Goal: Task Accomplishment & Management: Manage account settings

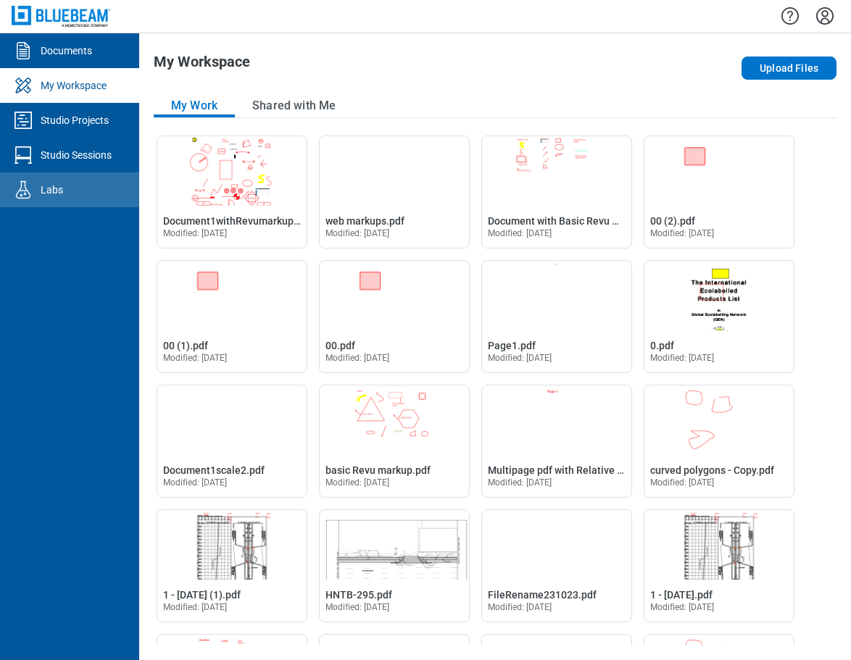
click at [49, 196] on div "Labs" at bounding box center [52, 190] width 22 height 14
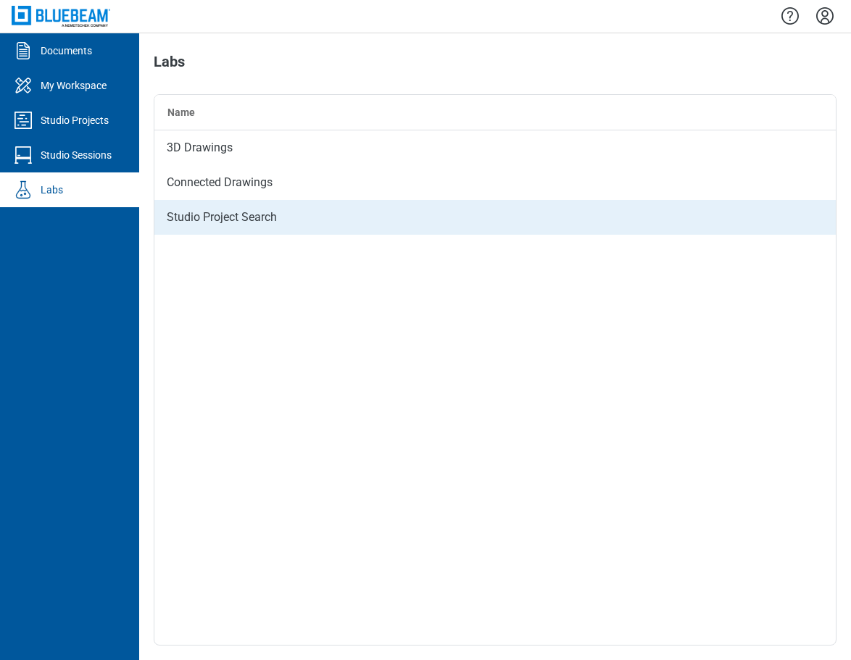
click at [222, 215] on div "Studio Project Search" at bounding box center [494, 217] width 681 height 35
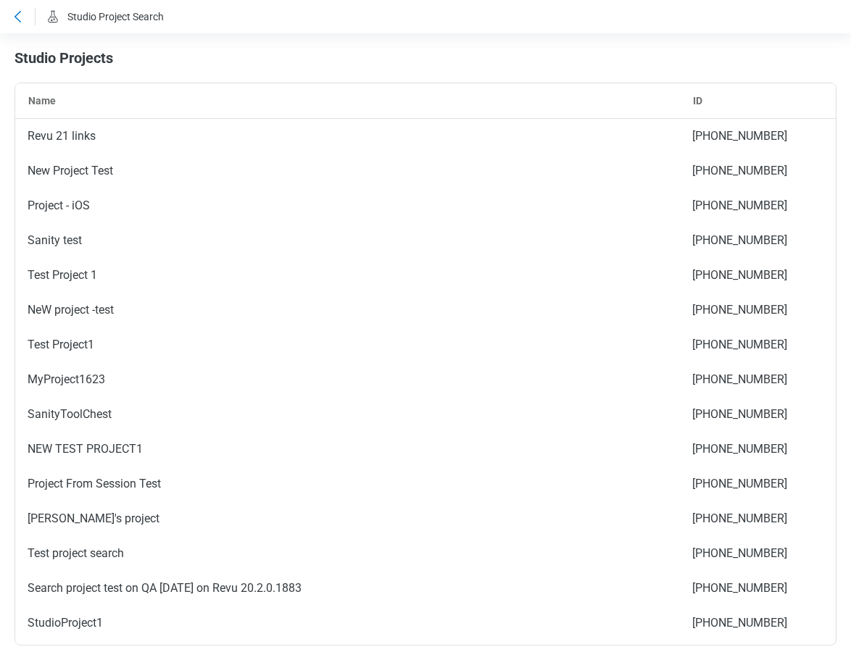
click at [24, 13] on icon at bounding box center [17, 16] width 17 height 17
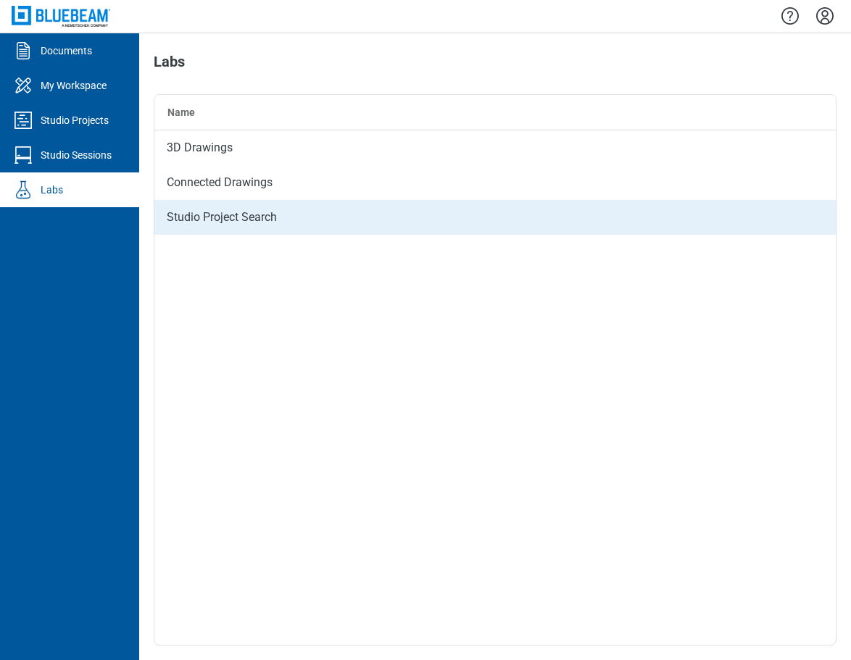
click at [220, 214] on div "Studio Project Search" at bounding box center [494, 217] width 681 height 35
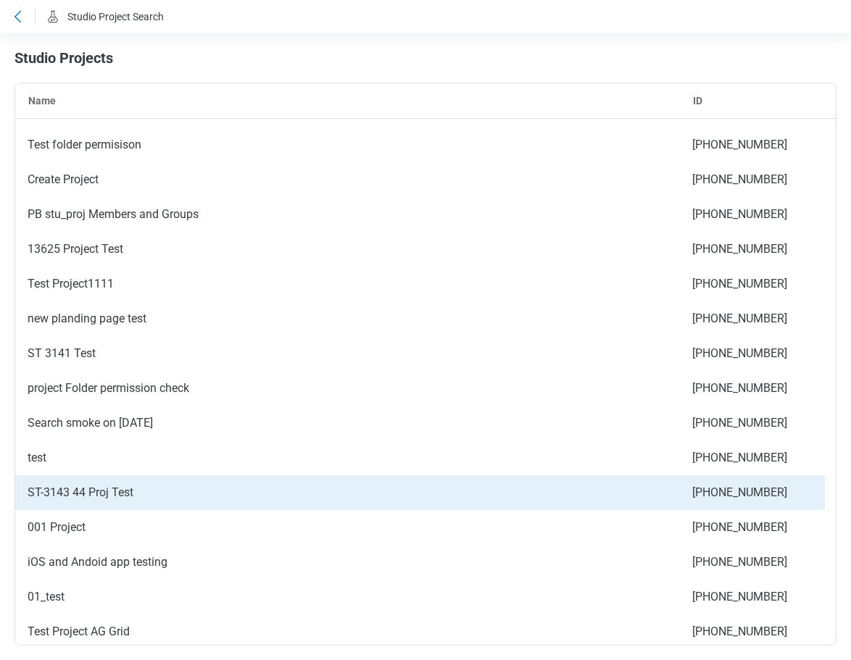
scroll to position [2395, 0]
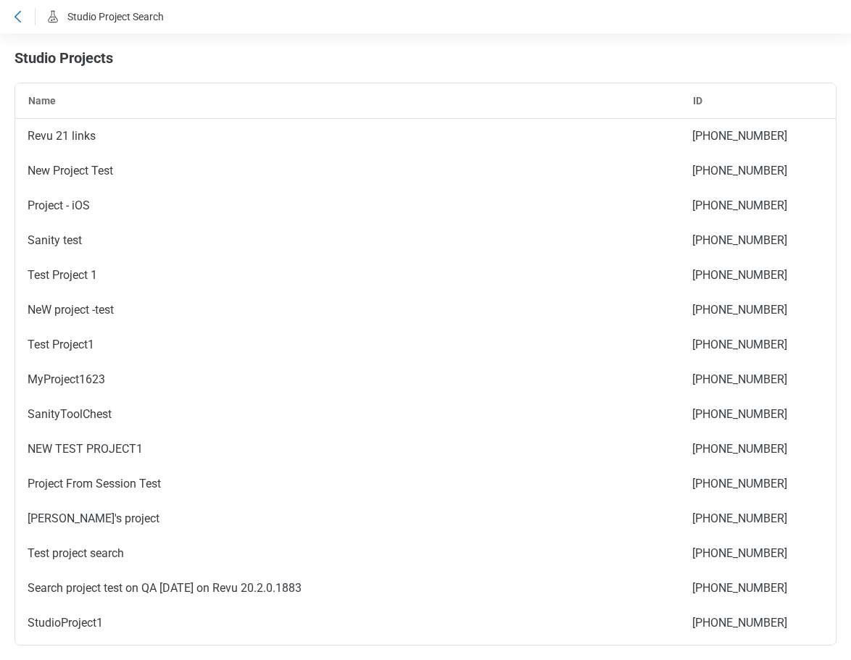
click at [21, 12] on icon at bounding box center [17, 16] width 17 height 17
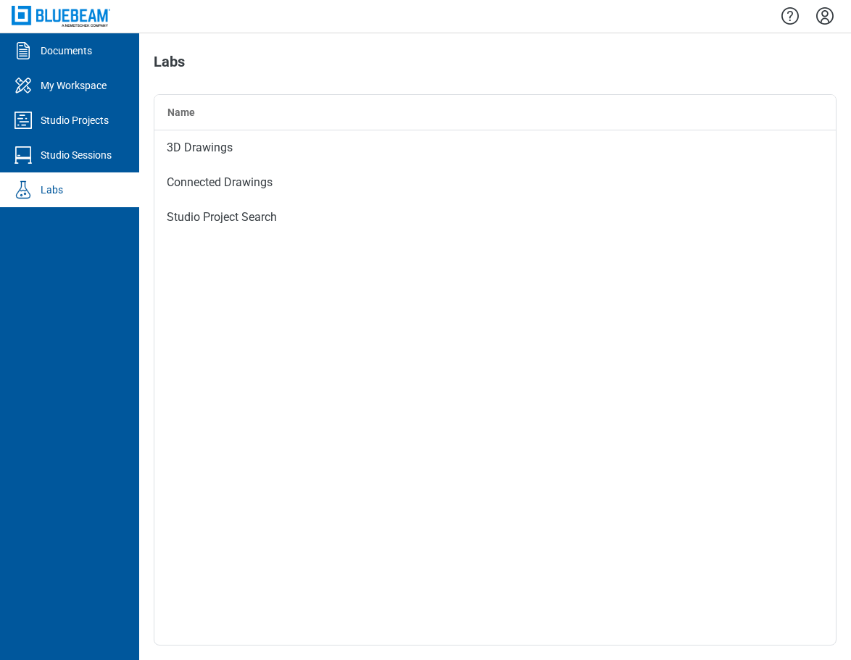
click at [828, 12] on icon "Settings" at bounding box center [824, 15] width 23 height 23
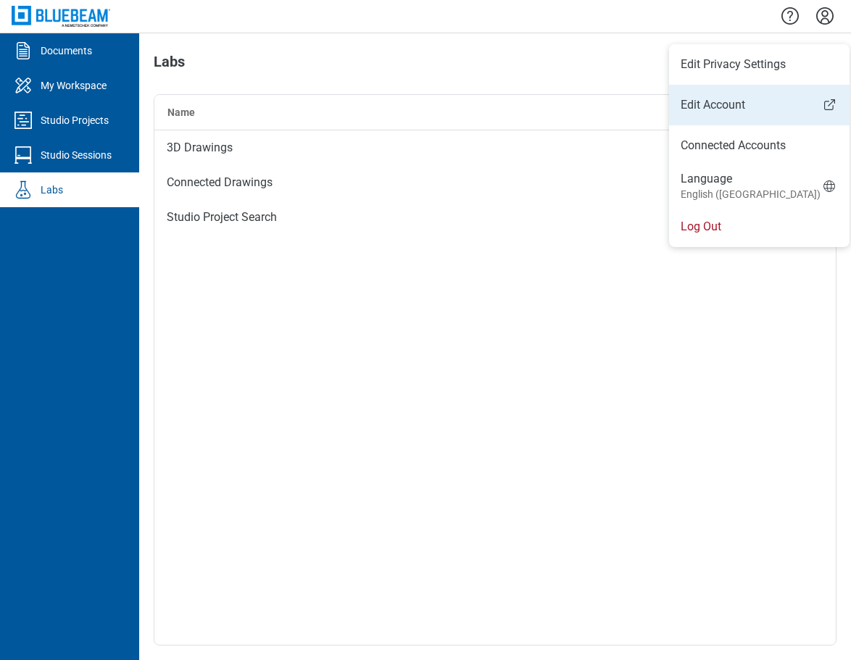
click at [746, 107] on link "Edit Account" at bounding box center [759, 104] width 180 height 17
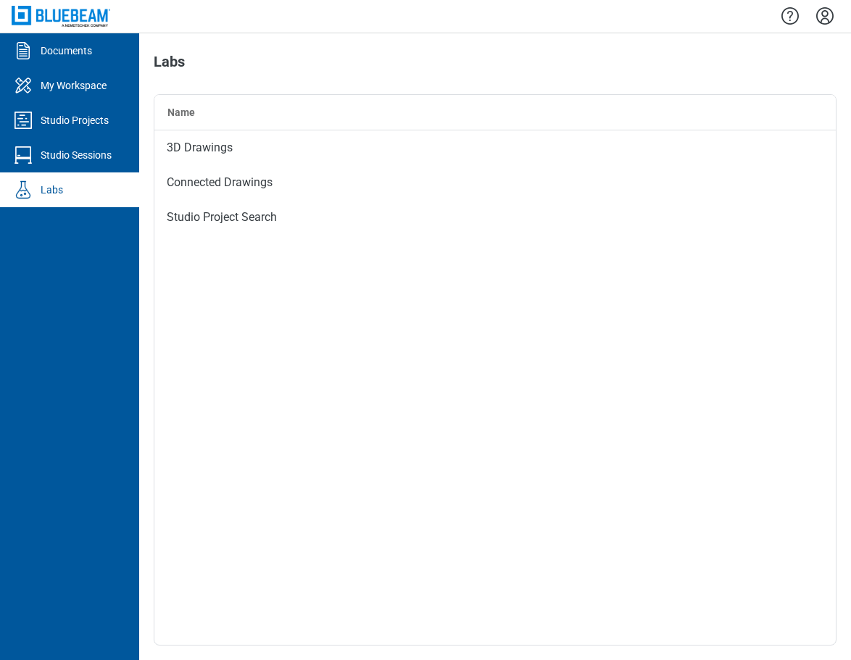
click at [830, 22] on icon "Settings" at bounding box center [824, 15] width 17 height 17
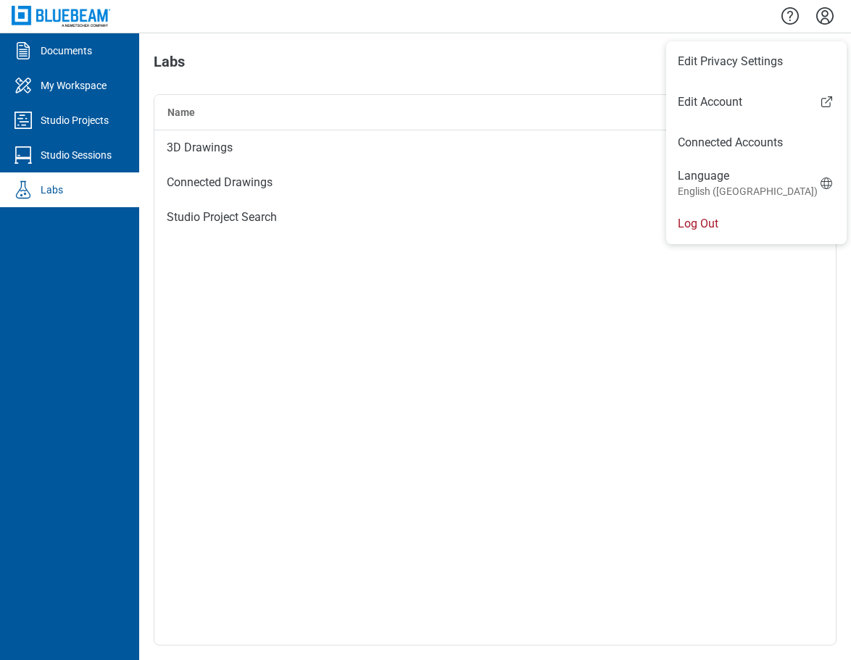
click at [734, 225] on li "Log Out" at bounding box center [756, 224] width 180 height 41
